Goal: Transaction & Acquisition: Subscribe to service/newsletter

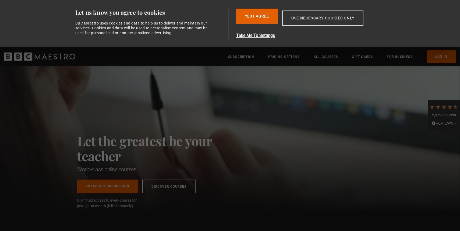
drag, startPoint x: 300, startPoint y: 16, endPoint x: 290, endPoint y: 22, distance: 11.6
click at [300, 16] on button "Use necessary cookies only" at bounding box center [322, 17] width 81 height 15
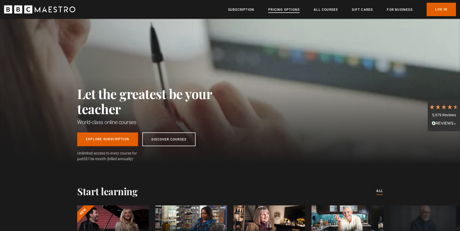
click at [284, 10] on link "Pricing Options" at bounding box center [283, 9] width 31 height 5
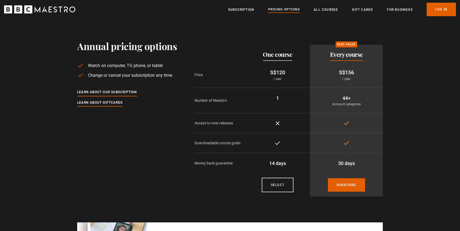
scroll to position [1, 0]
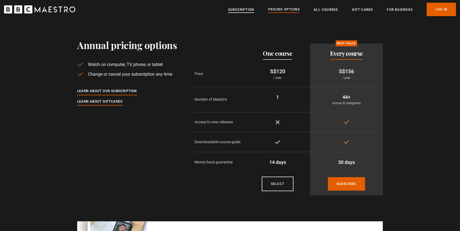
click at [239, 9] on link "Subscription" at bounding box center [241, 9] width 26 height 5
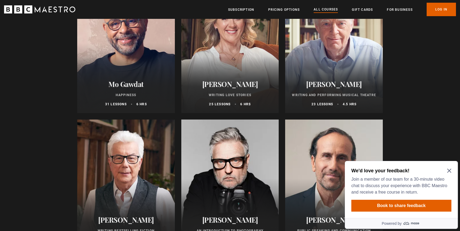
scroll to position [1053, 0]
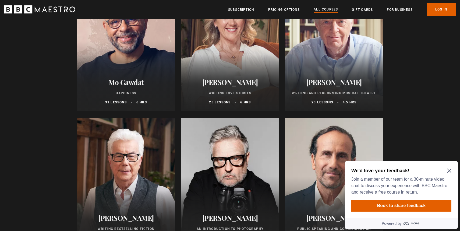
drag, startPoint x: 445, startPoint y: 166, endPoint x: 440, endPoint y: 163, distance: 6.0
click at [445, 166] on div "We'd love your feedback! Join a member of our team for a 30-minute video chat t…" at bounding box center [401, 189] width 113 height 57
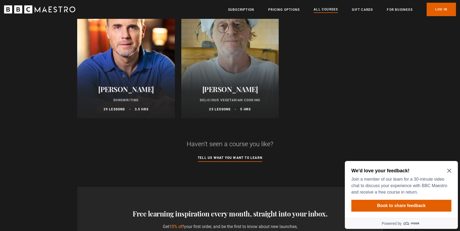
scroll to position [2132, 0]
